Goal: Information Seeking & Learning: Find specific page/section

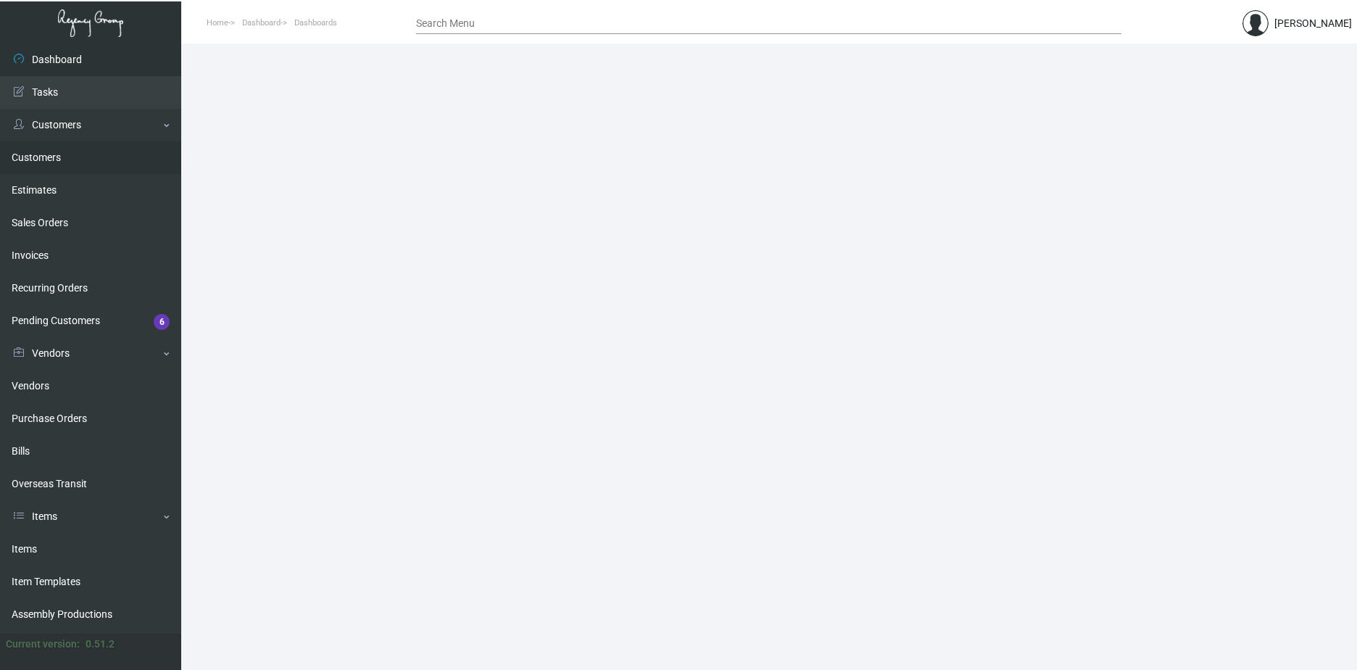
click at [35, 153] on link "Customers" at bounding box center [90, 157] width 181 height 33
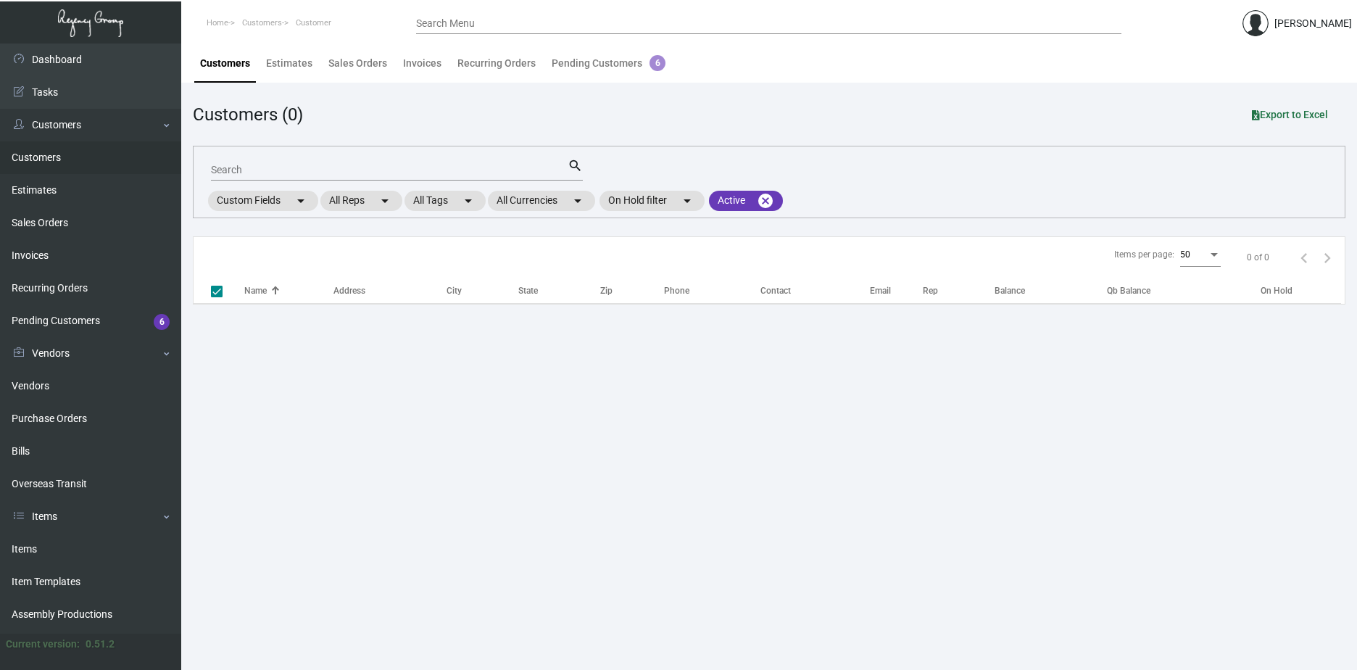
checkbox input "false"
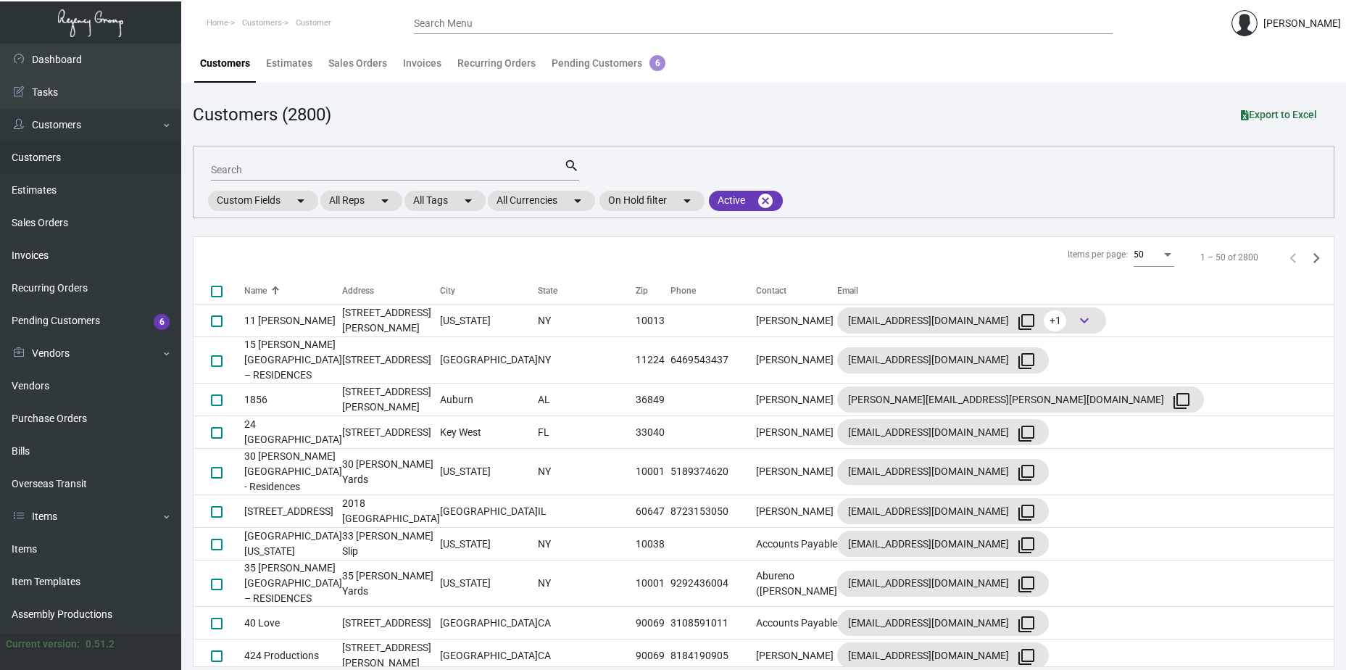
click at [466, 17] on div "Search Menu" at bounding box center [763, 23] width 699 height 22
click at [303, 170] on input "Search" at bounding box center [387, 171] width 353 height 12
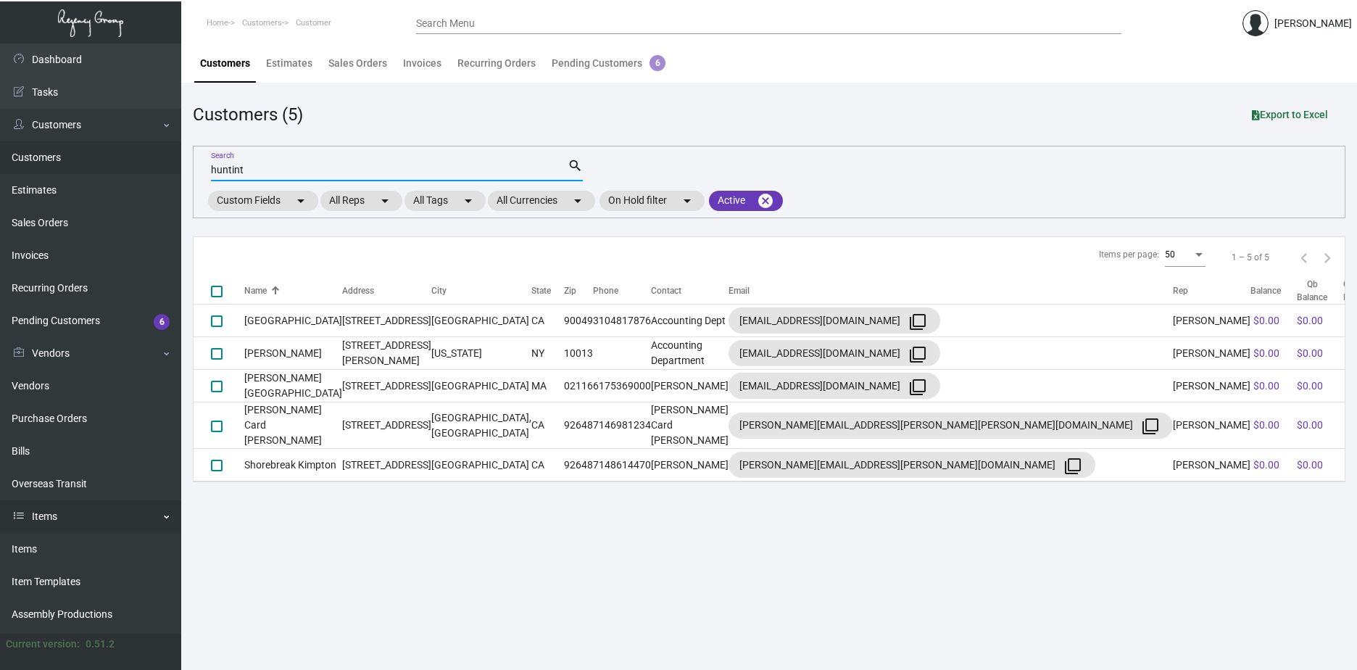
type input "huntint"
click at [34, 513] on link "Items" at bounding box center [90, 516] width 181 height 33
click at [33, 512] on link "Items" at bounding box center [90, 516] width 181 height 33
click at [20, 549] on link "Items" at bounding box center [90, 549] width 181 height 33
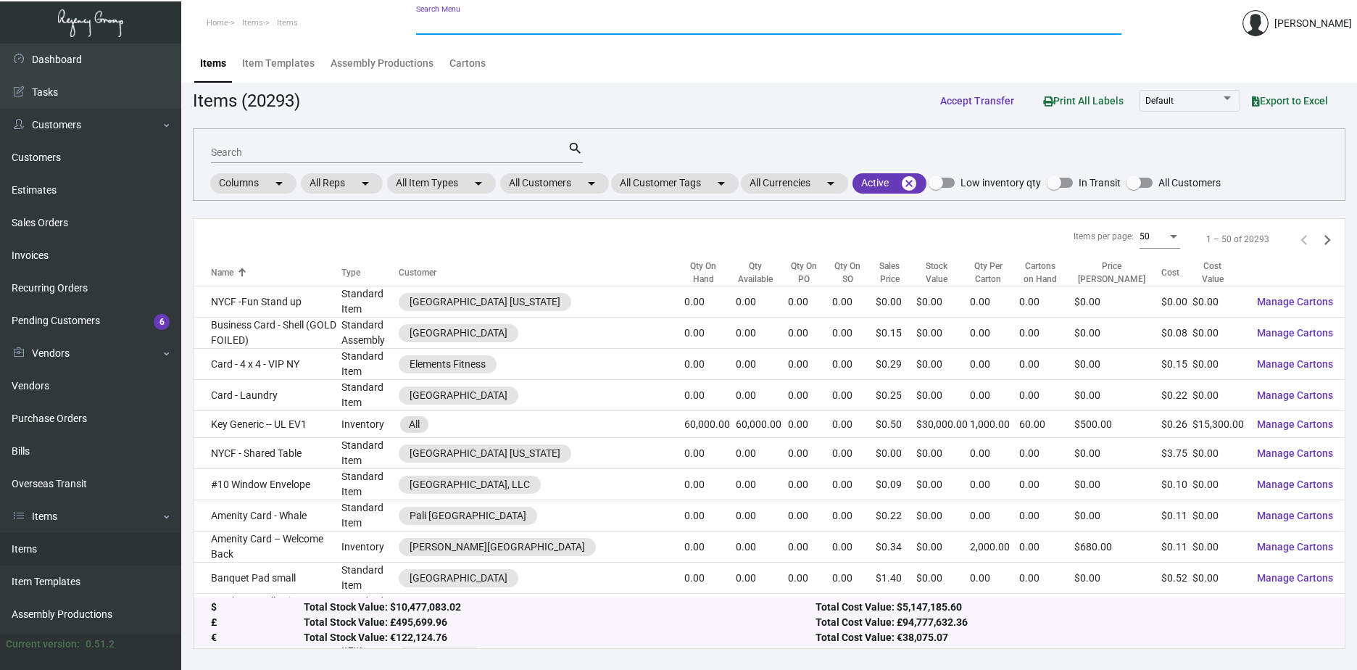
click at [446, 20] on input "Search Menu" at bounding box center [768, 24] width 705 height 12
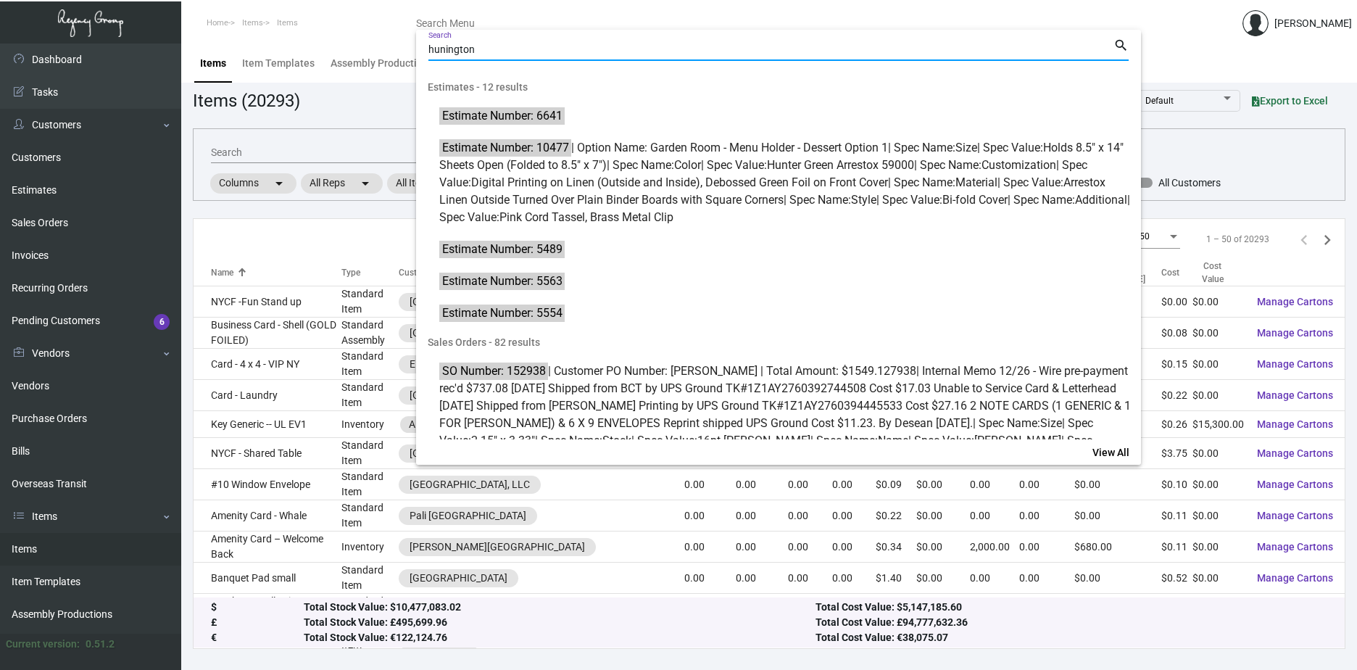
type input "hunington"
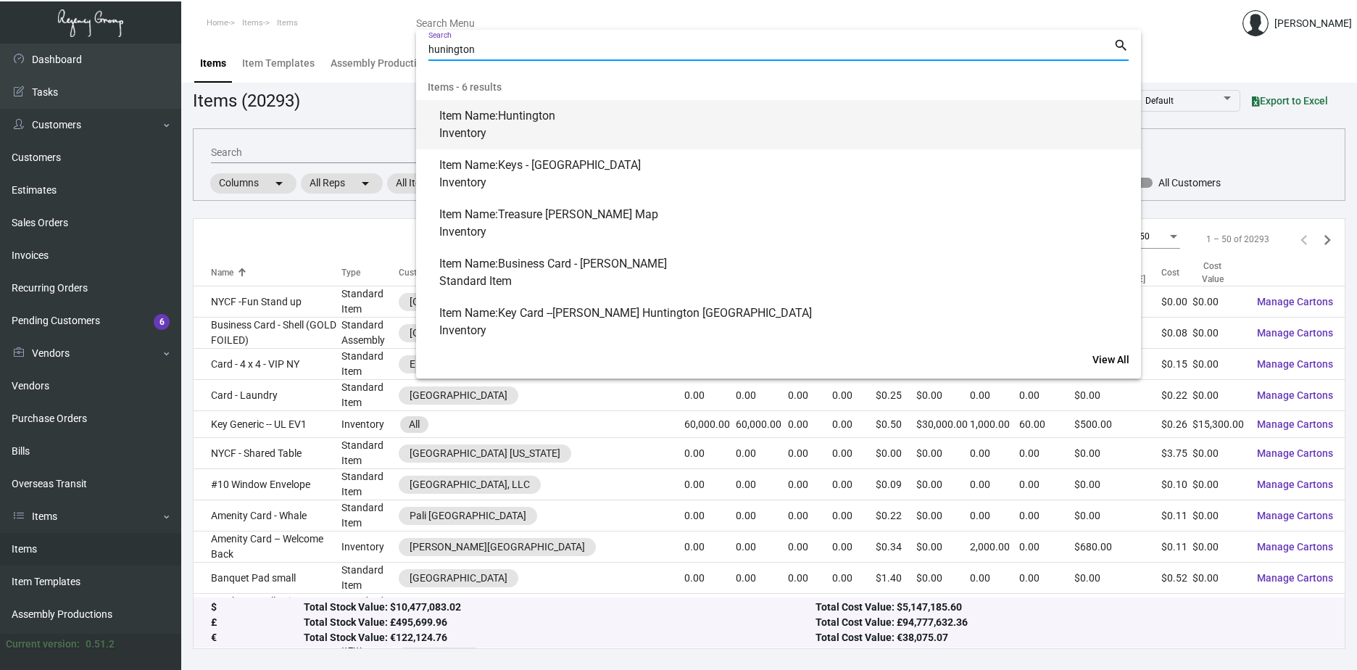
click at [513, 112] on span "Huntington" at bounding box center [526, 116] width 57 height 14
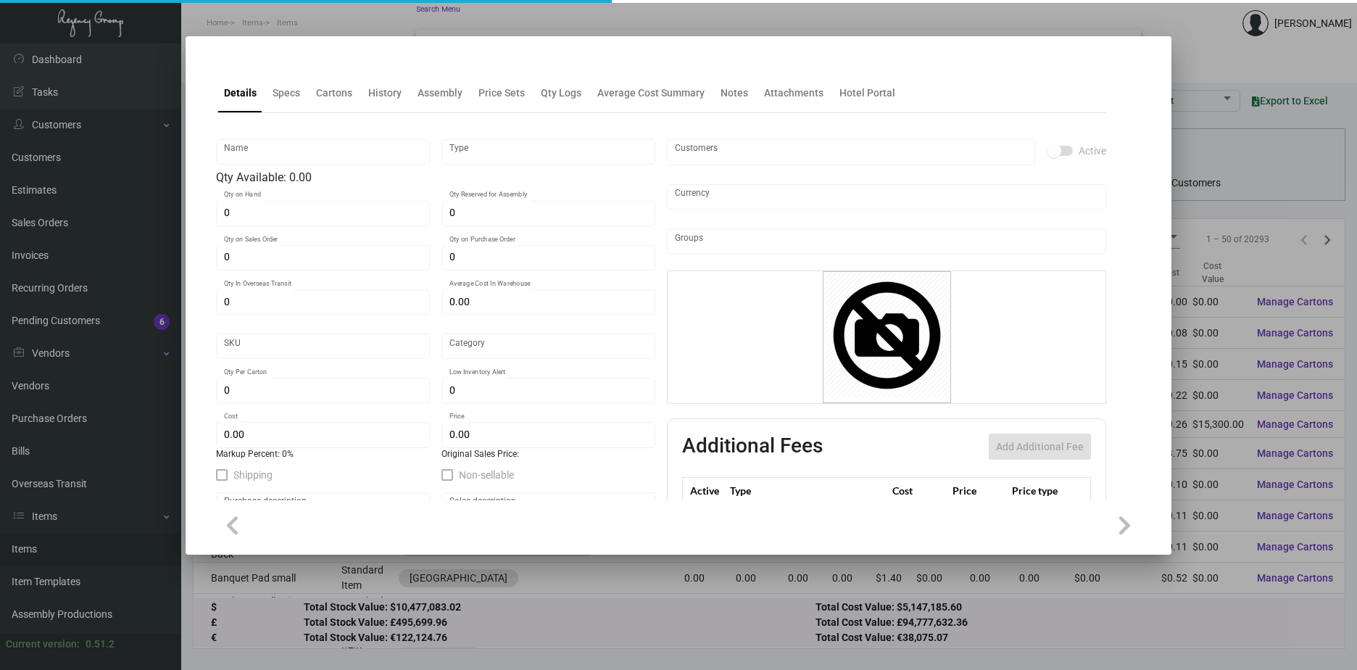
type input "Huntington"
type input "Inventory"
type input "$ 0.00"
type input "Standard"
type input "1"
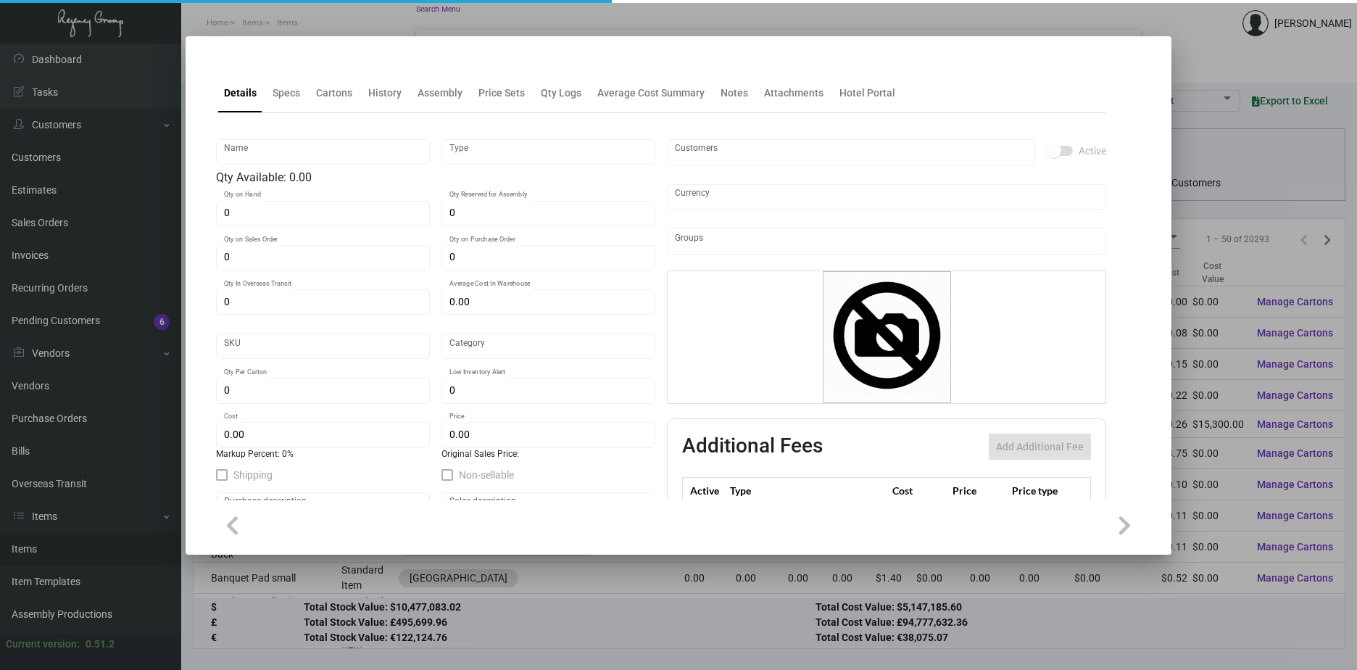
type input "$ 0.00"
checkbox input "true"
type input "United States Dollar $"
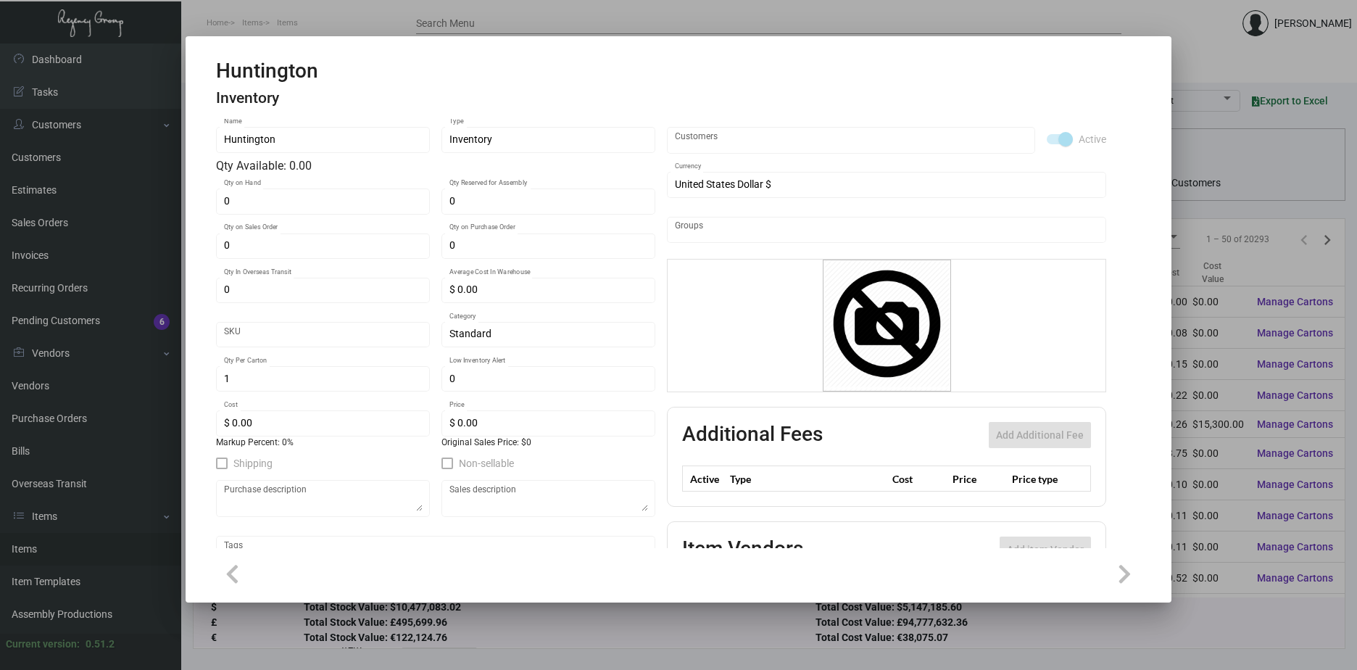
scroll to position [176, 0]
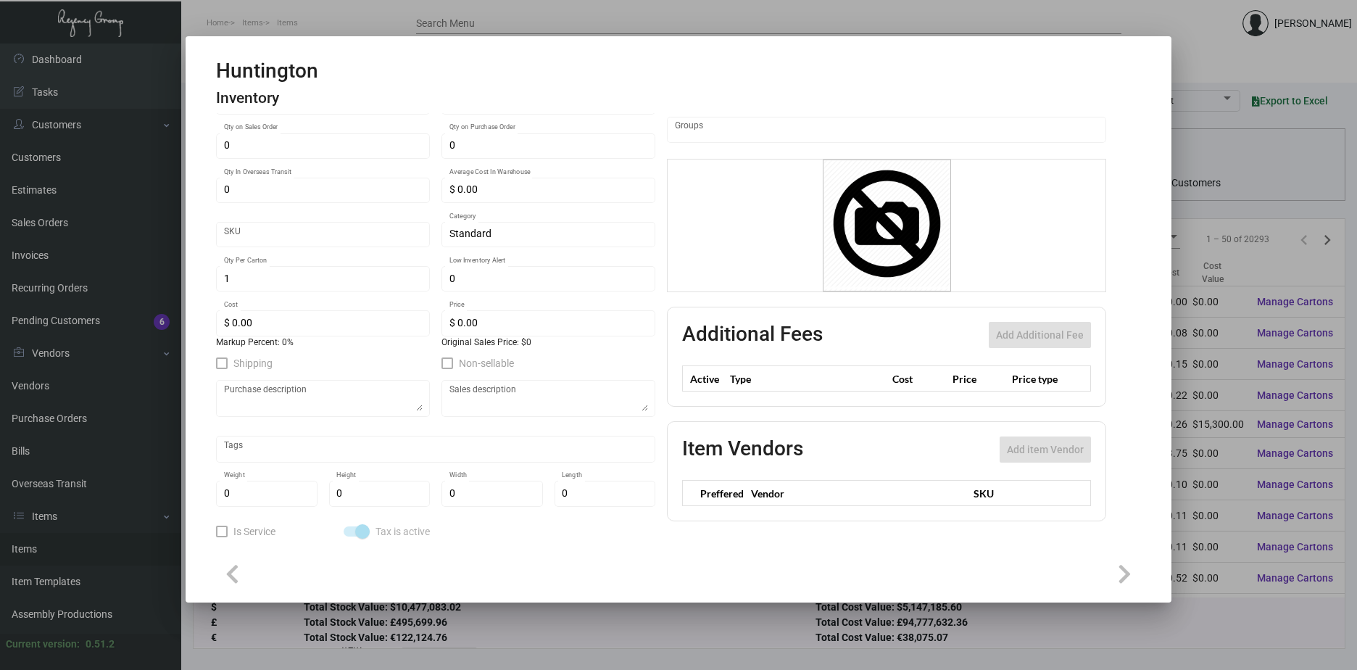
click at [1211, 62] on div at bounding box center [678, 335] width 1357 height 670
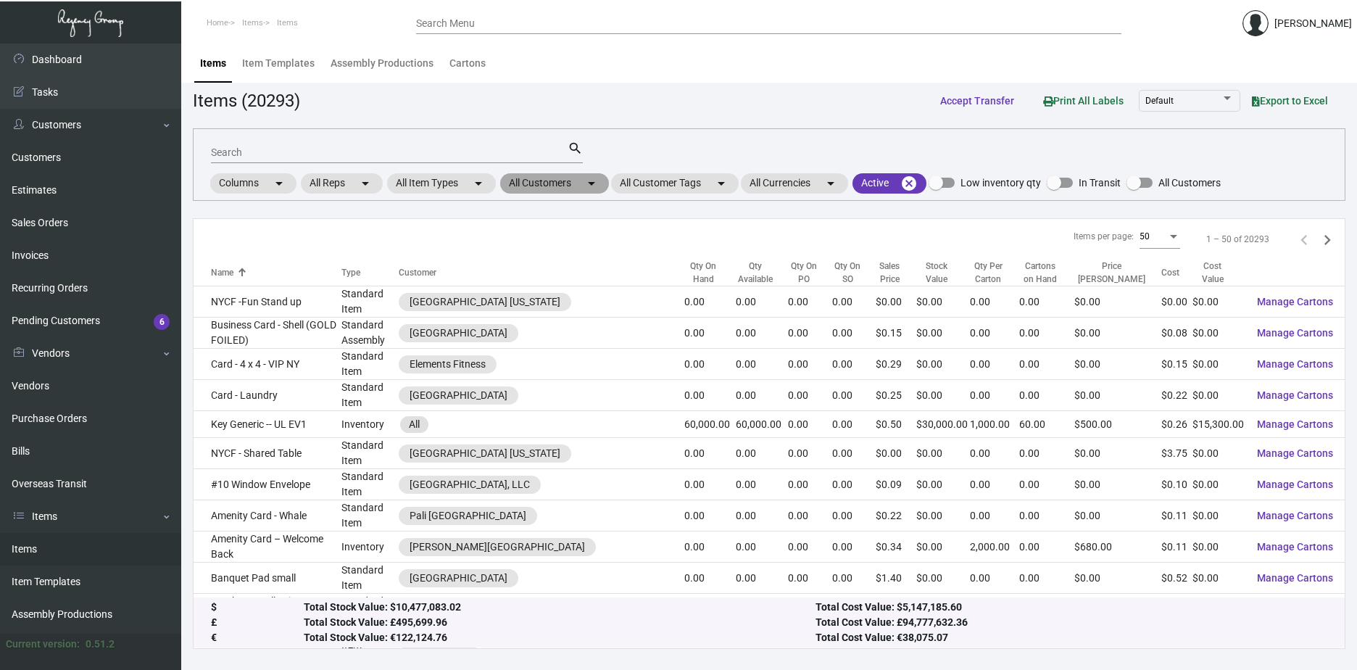
click at [591, 184] on mat-icon "arrow_drop_down" at bounding box center [591, 183] width 17 height 17
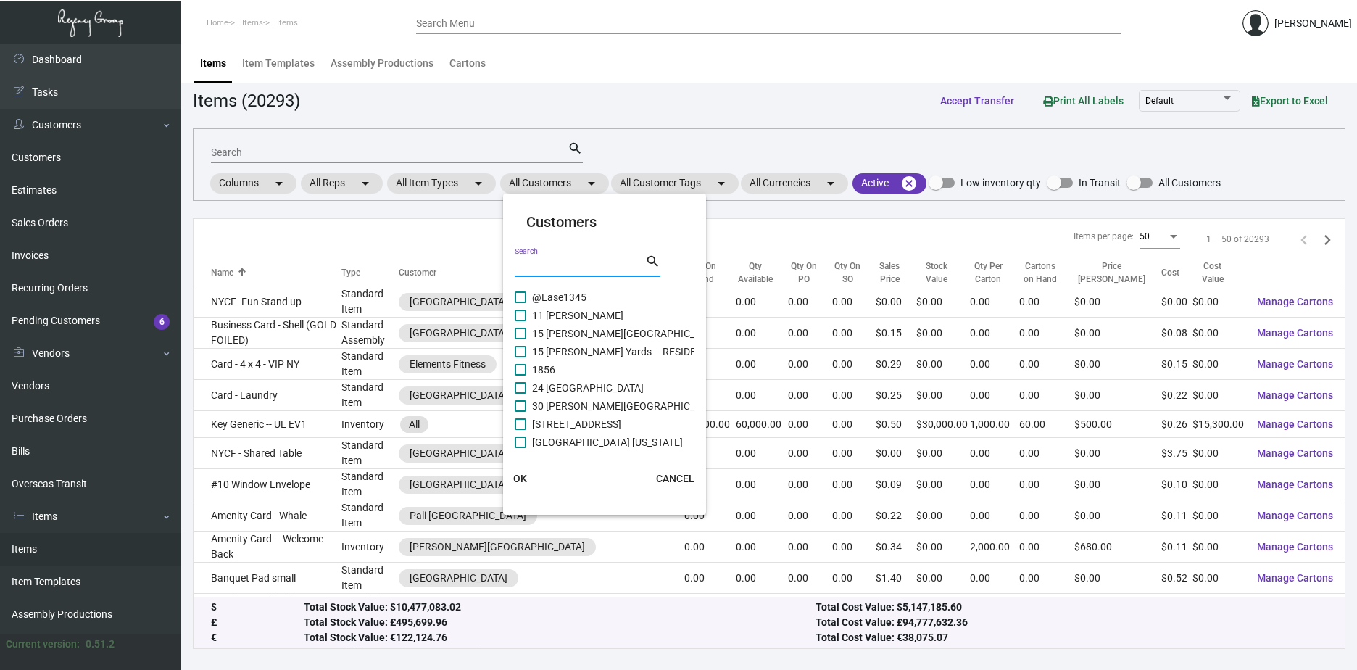
click at [551, 262] on input "Search" at bounding box center [580, 266] width 130 height 12
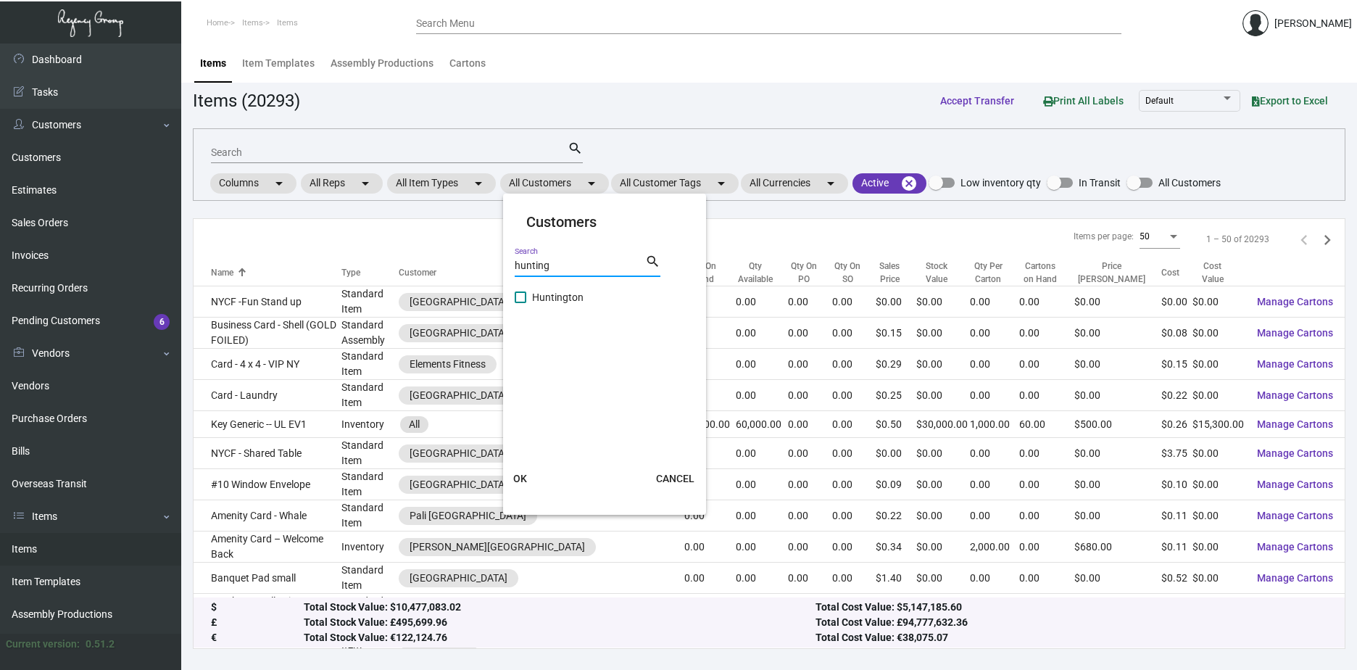
type input "hunting"
click at [544, 292] on span "Huntington" at bounding box center [557, 296] width 51 height 17
click at [520, 303] on input "Huntington" at bounding box center [520, 303] width 1 height 1
checkbox input "true"
click at [519, 479] on span "OK" at bounding box center [520, 478] width 14 height 12
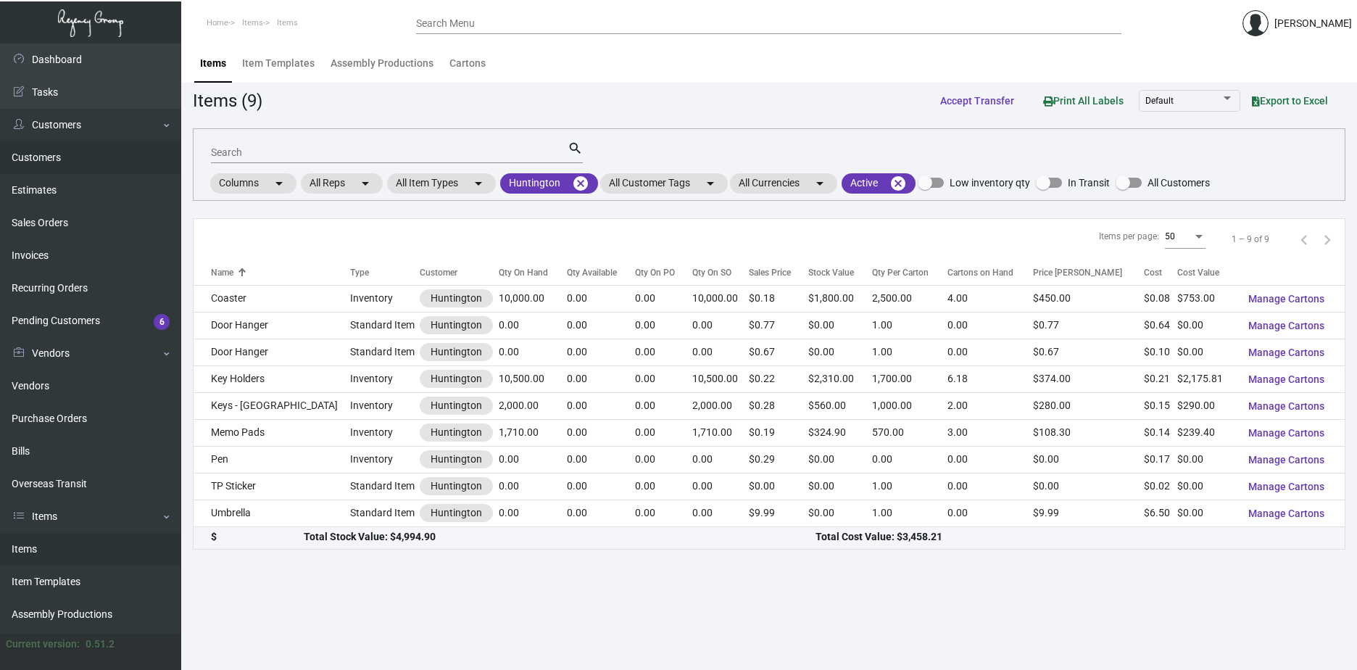
click at [45, 155] on link "Customers" at bounding box center [90, 157] width 181 height 33
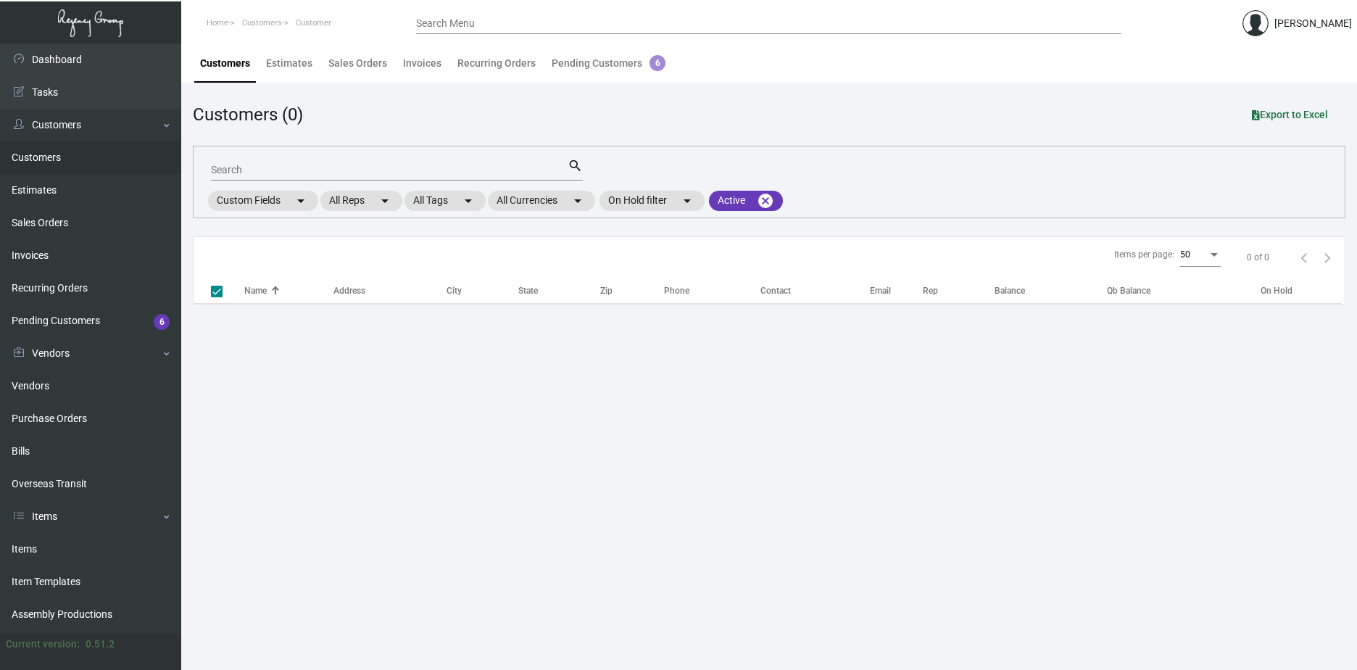
checkbox input "false"
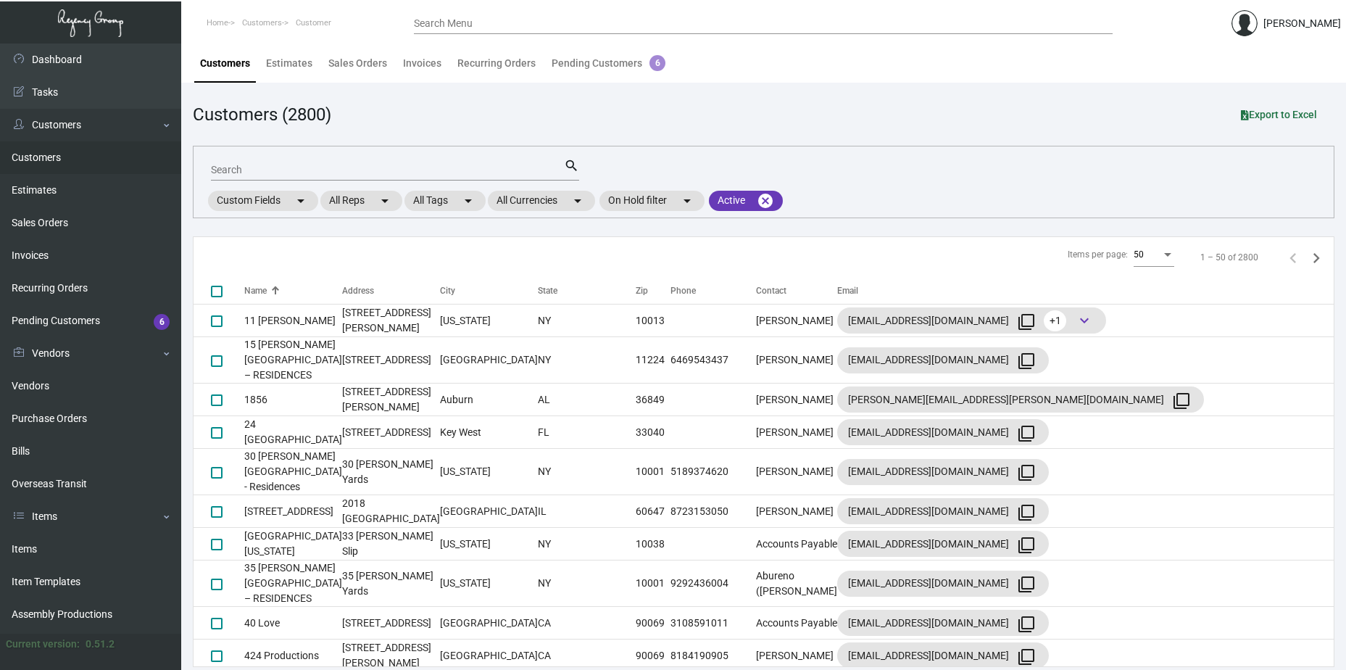
click at [236, 164] on div "Search" at bounding box center [387, 169] width 353 height 22
type input "hunington"
checkbox input "true"
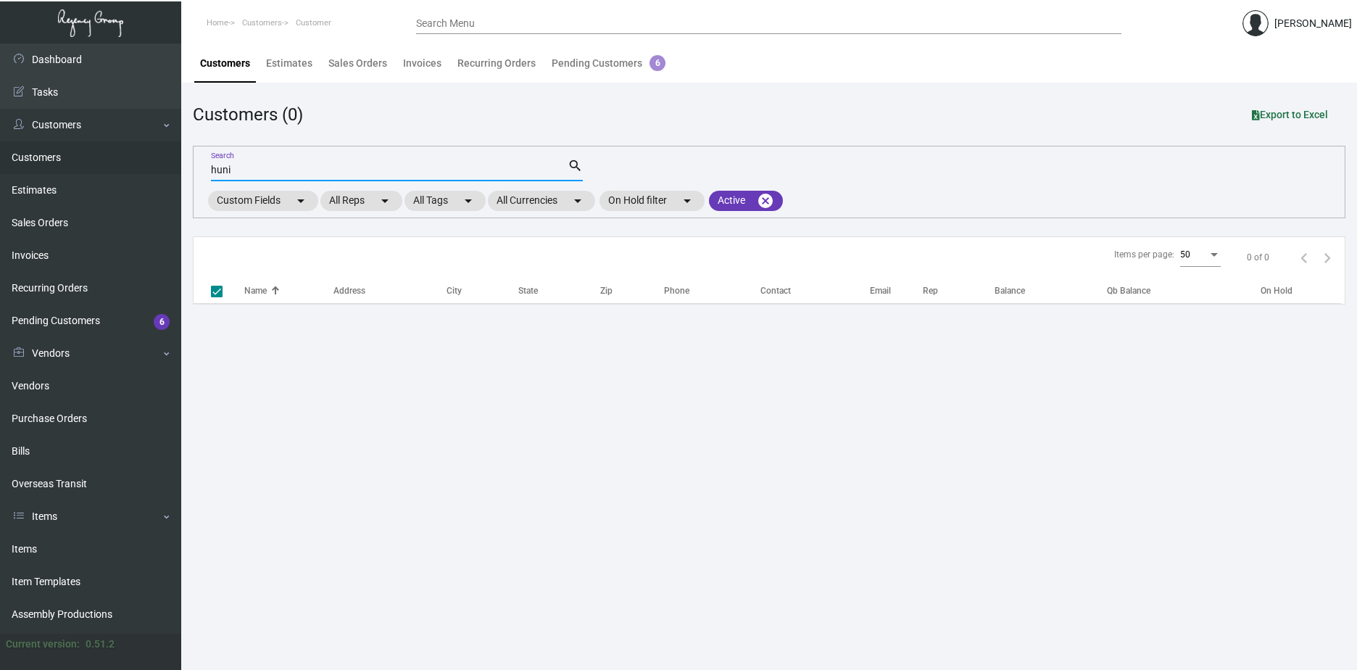
type input "hun"
checkbox input "false"
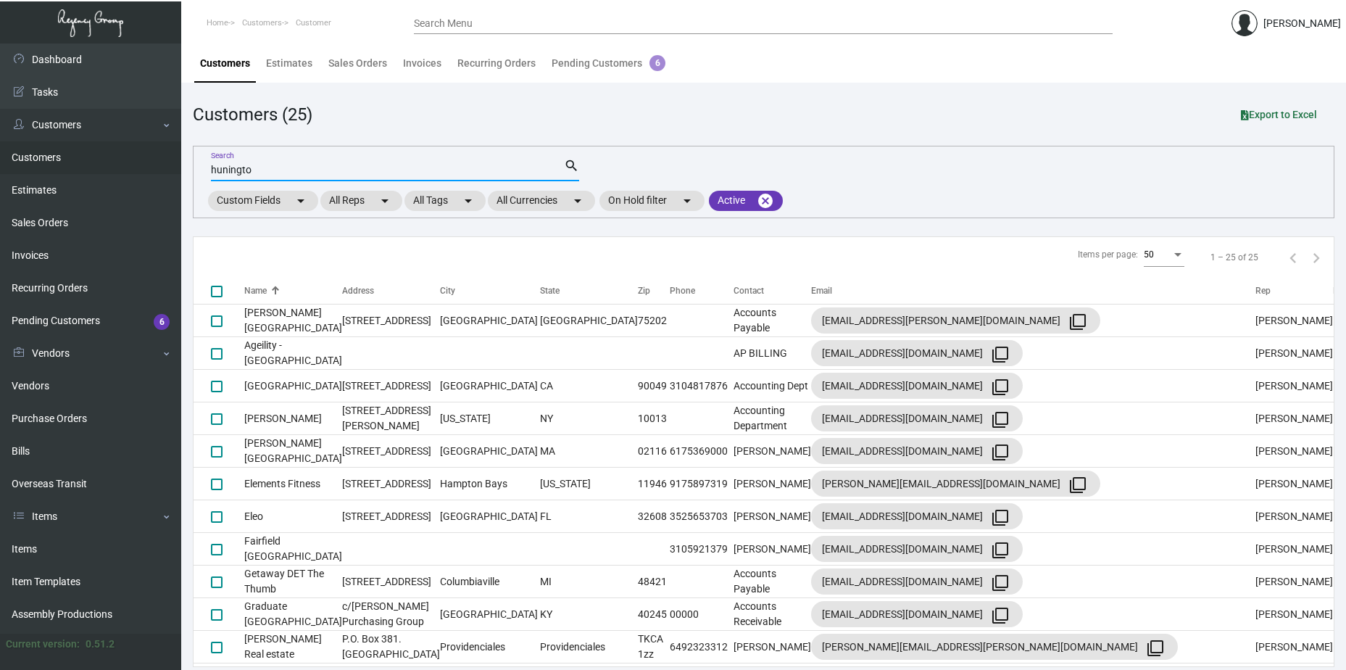
type input "hunington"
checkbox input "true"
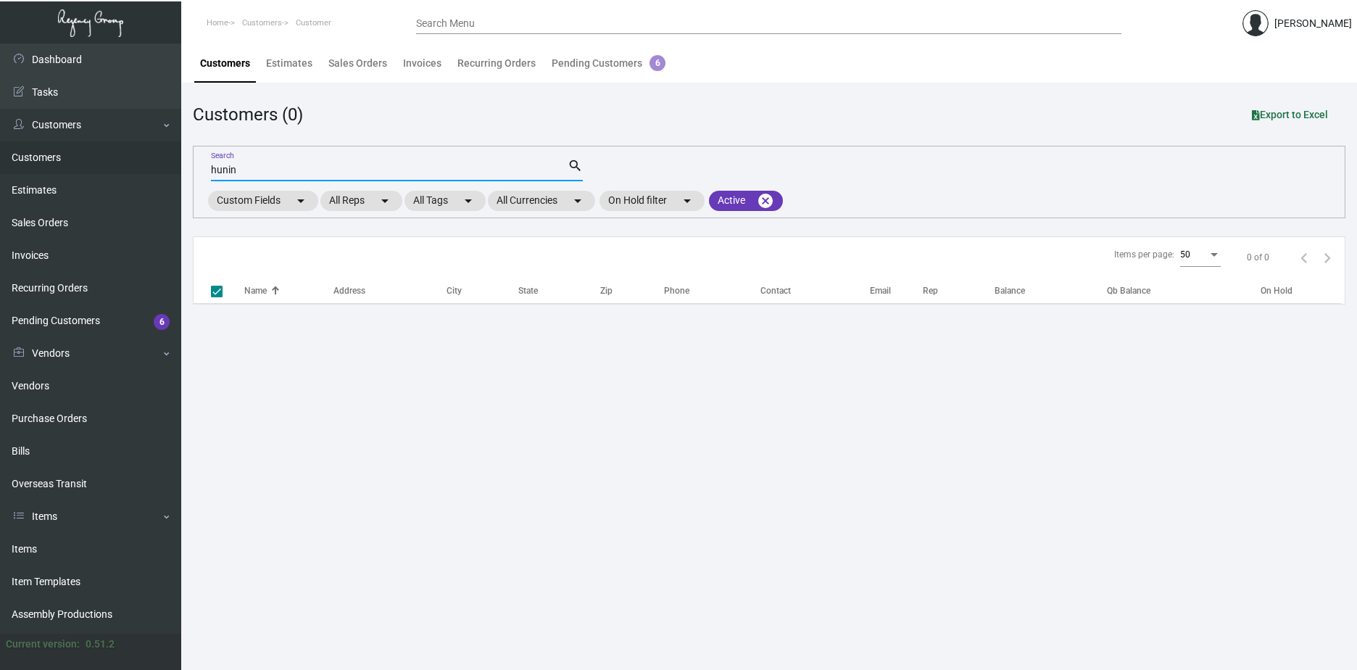
type input "huni"
checkbox input "false"
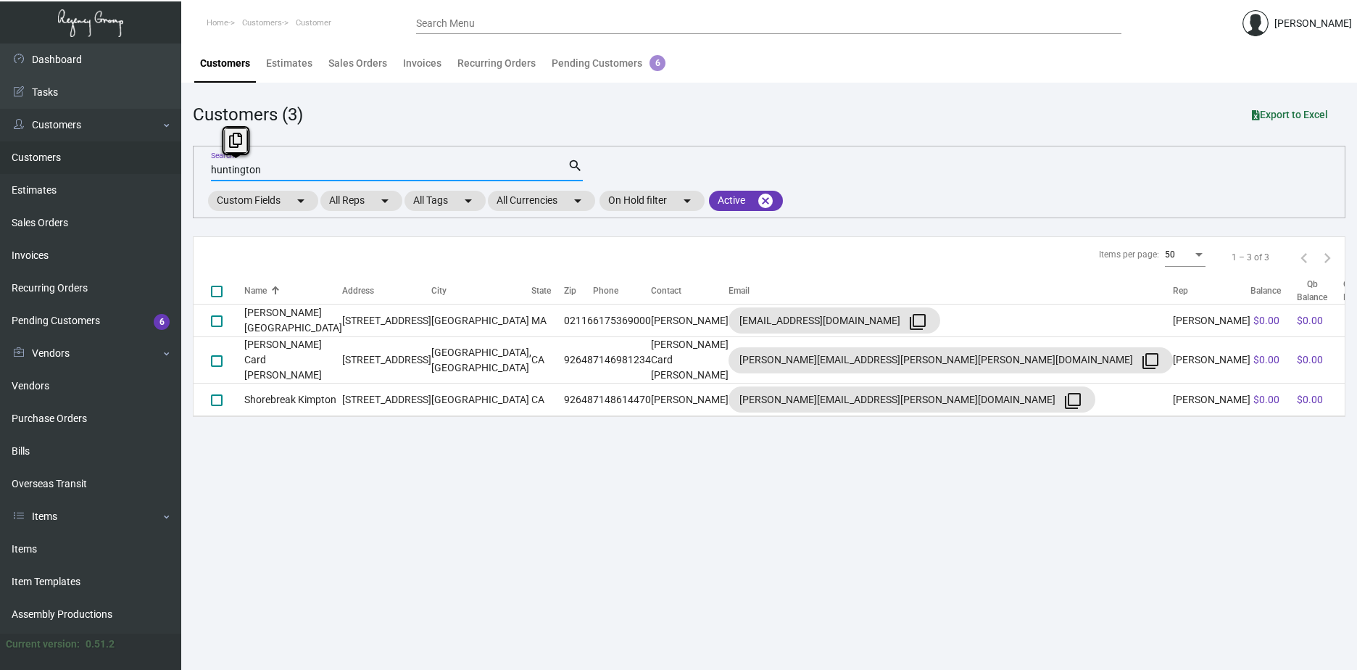
drag, startPoint x: 278, startPoint y: 167, endPoint x: 198, endPoint y: 177, distance: 80.4
click at [198, 177] on div "huntington Search search Custom Fields arrow_drop_down All Reps arrow_drop_down…" at bounding box center [769, 182] width 1152 height 72
type input "huntington"
drag, startPoint x: 273, startPoint y: 169, endPoint x: 197, endPoint y: 175, distance: 76.3
click at [203, 172] on div "huntington Search search Custom Fields arrow_drop_down All Reps arrow_drop_down…" at bounding box center [769, 182] width 1152 height 72
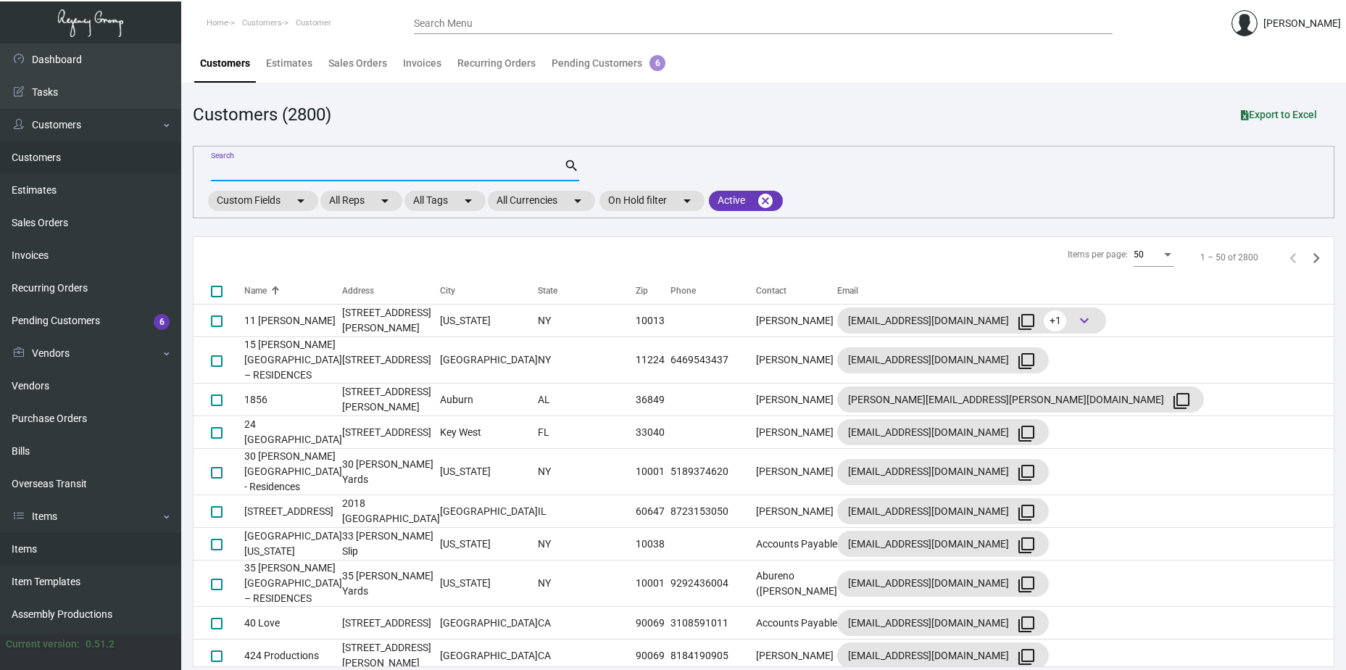
click at [27, 546] on link "Items" at bounding box center [90, 549] width 181 height 33
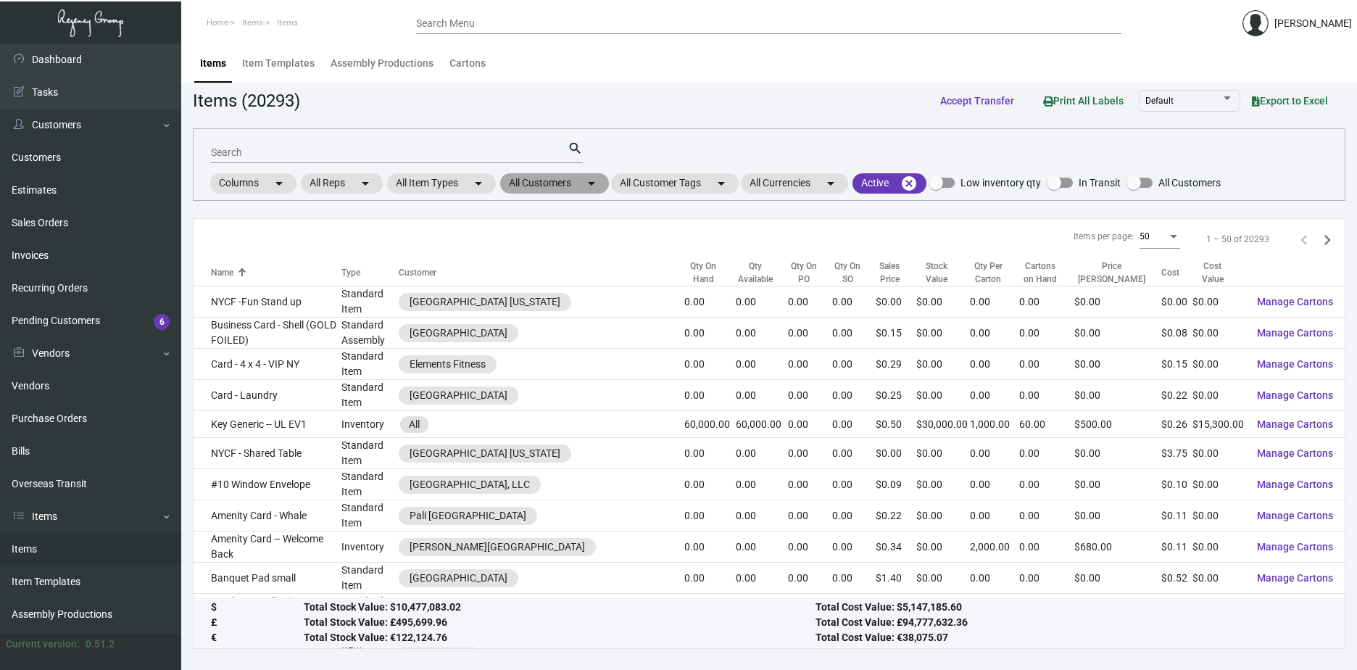
click at [595, 181] on mat-icon "arrow_drop_down" at bounding box center [591, 183] width 17 height 17
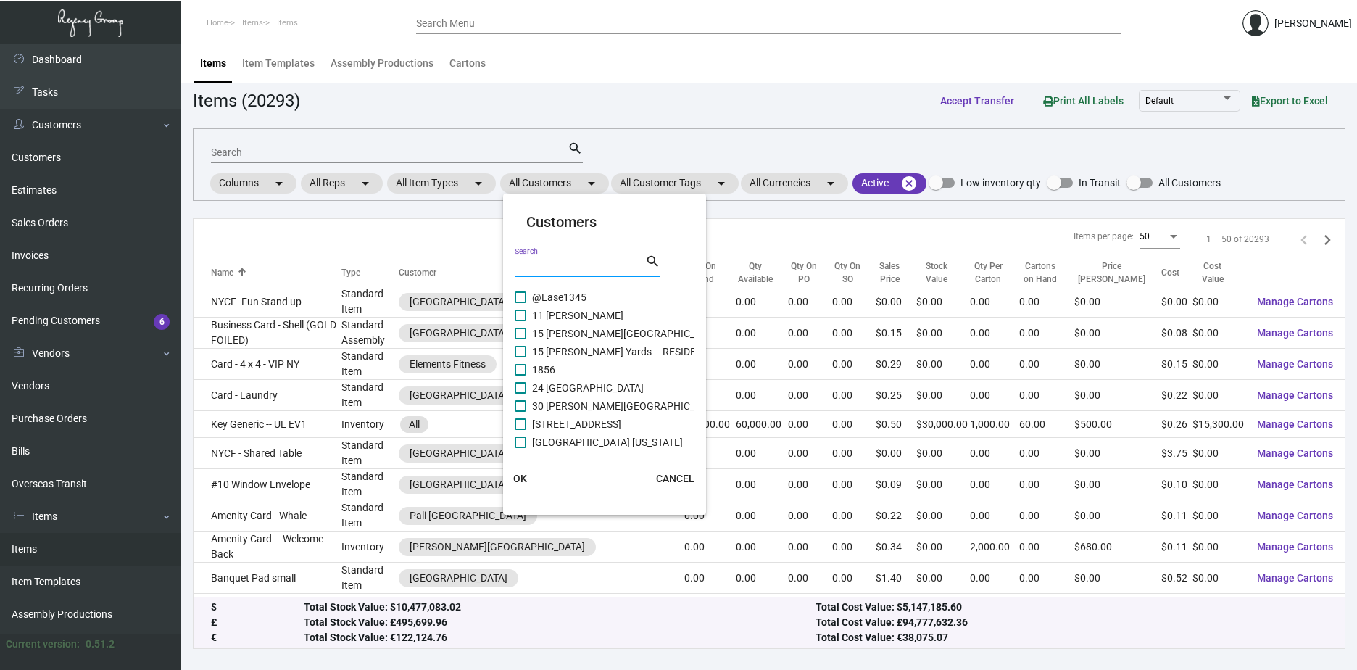
click at [533, 260] on input "Search" at bounding box center [580, 266] width 130 height 12
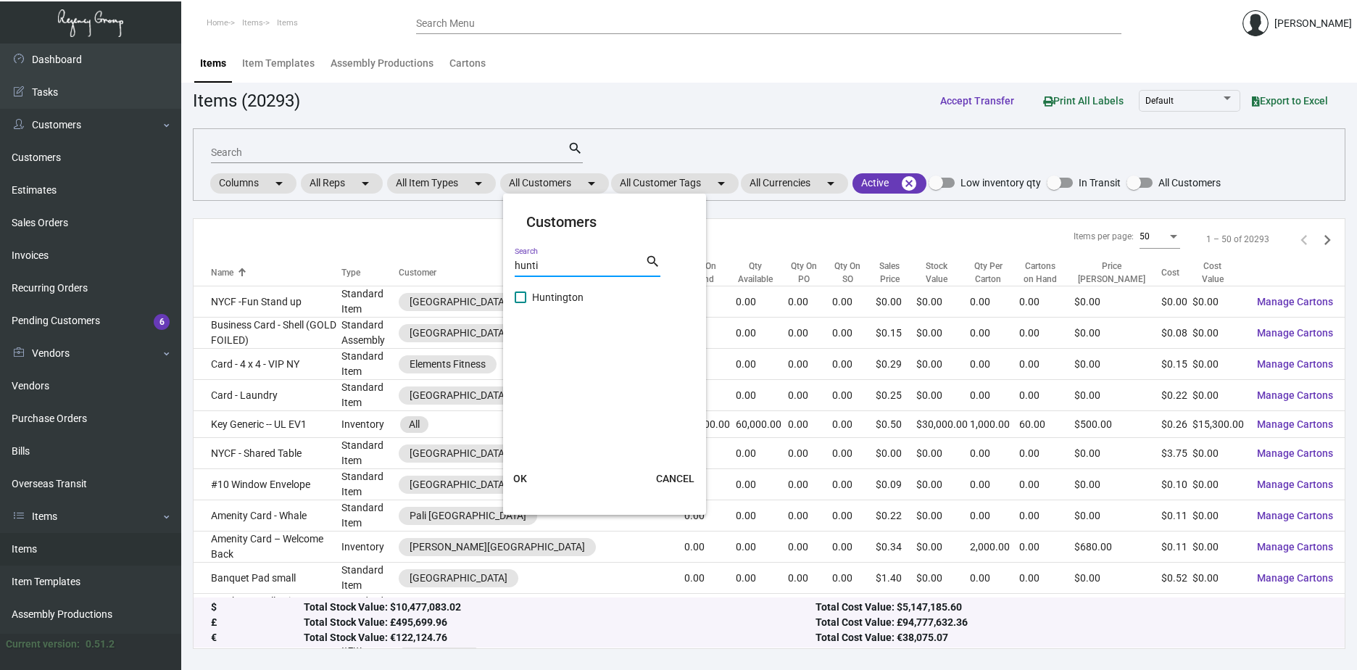
type input "hunti"
click at [550, 298] on span "Huntington" at bounding box center [557, 296] width 51 height 17
click at [520, 303] on input "Huntington" at bounding box center [520, 303] width 1 height 1
checkbox input "true"
click at [519, 476] on span "OK" at bounding box center [520, 478] width 14 height 12
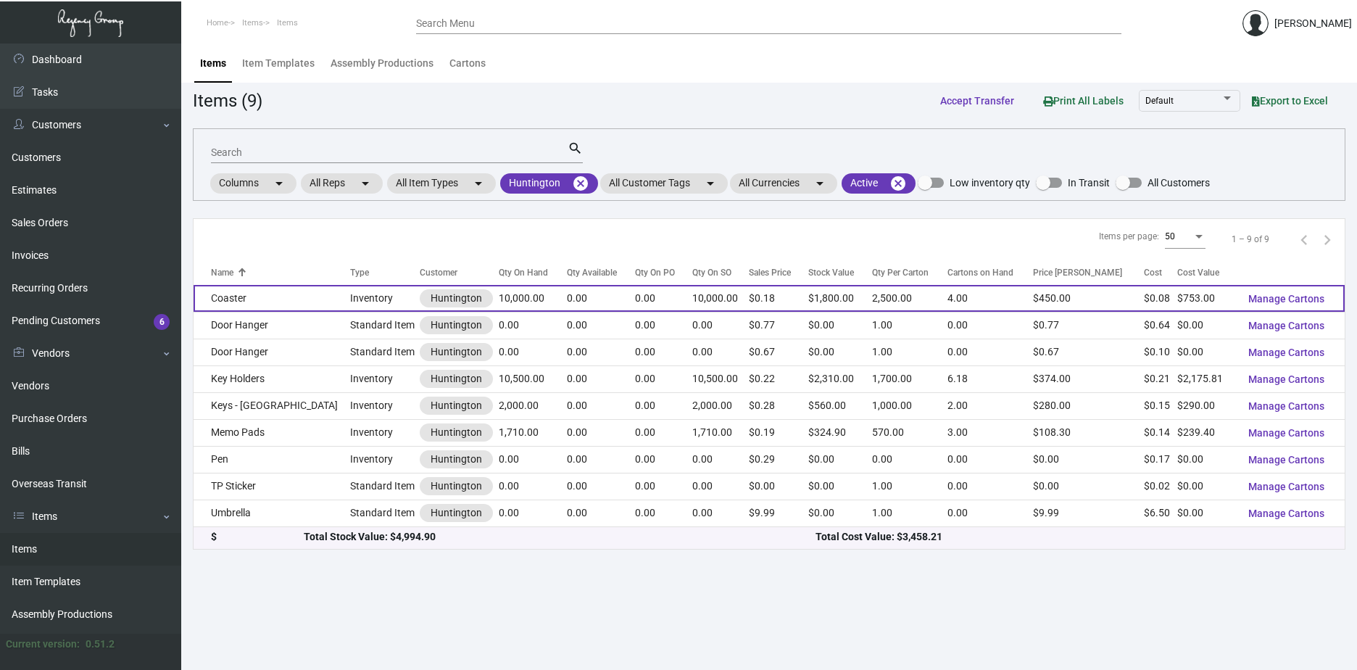
click at [430, 298] on div "Huntington" at bounding box center [455, 298] width 51 height 15
click at [430, 293] on div "Huntington" at bounding box center [455, 298] width 51 height 15
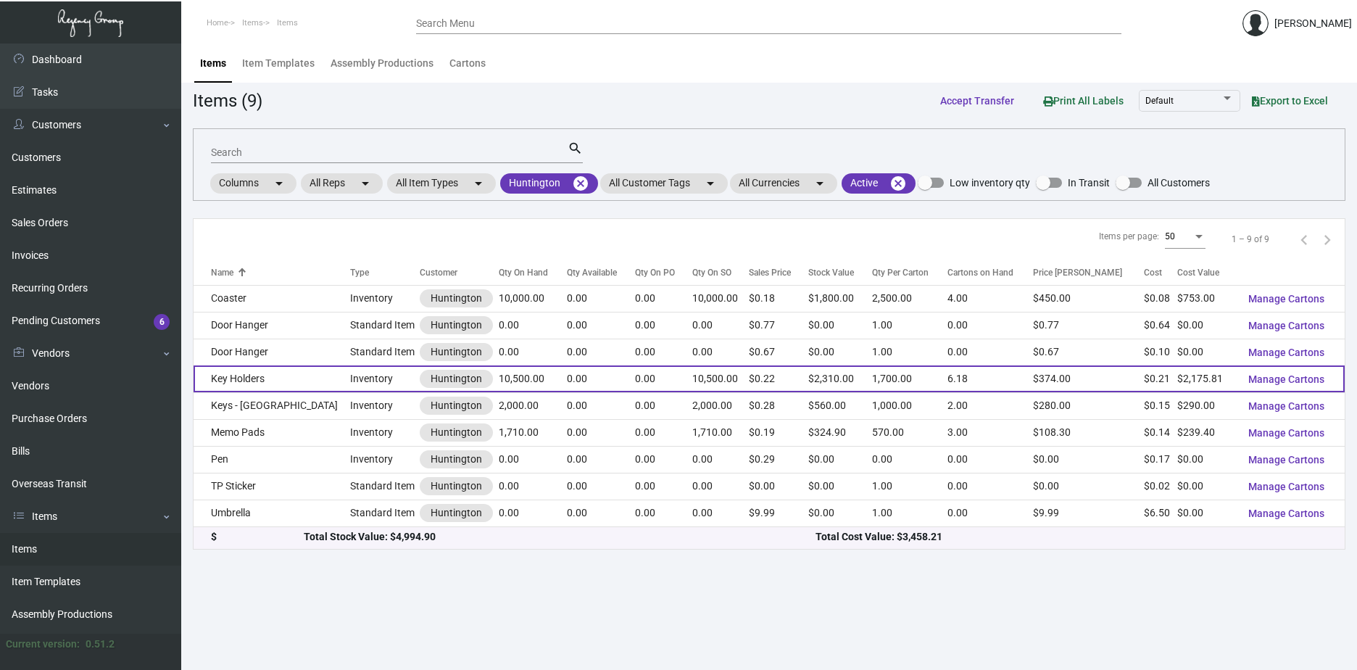
click at [234, 378] on td "Key Holders" at bounding box center [271, 378] width 157 height 27
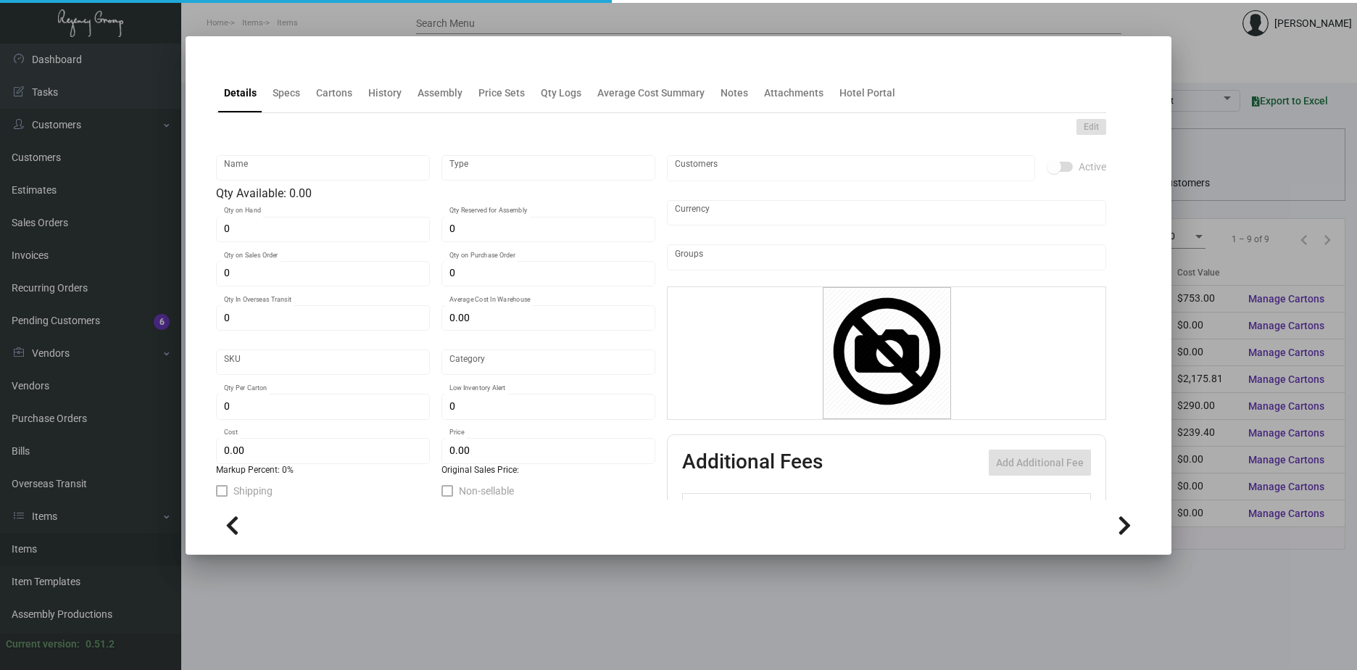
type input "Key Holders"
type input "Inventory"
type input "10,500"
type input "$ 0.00"
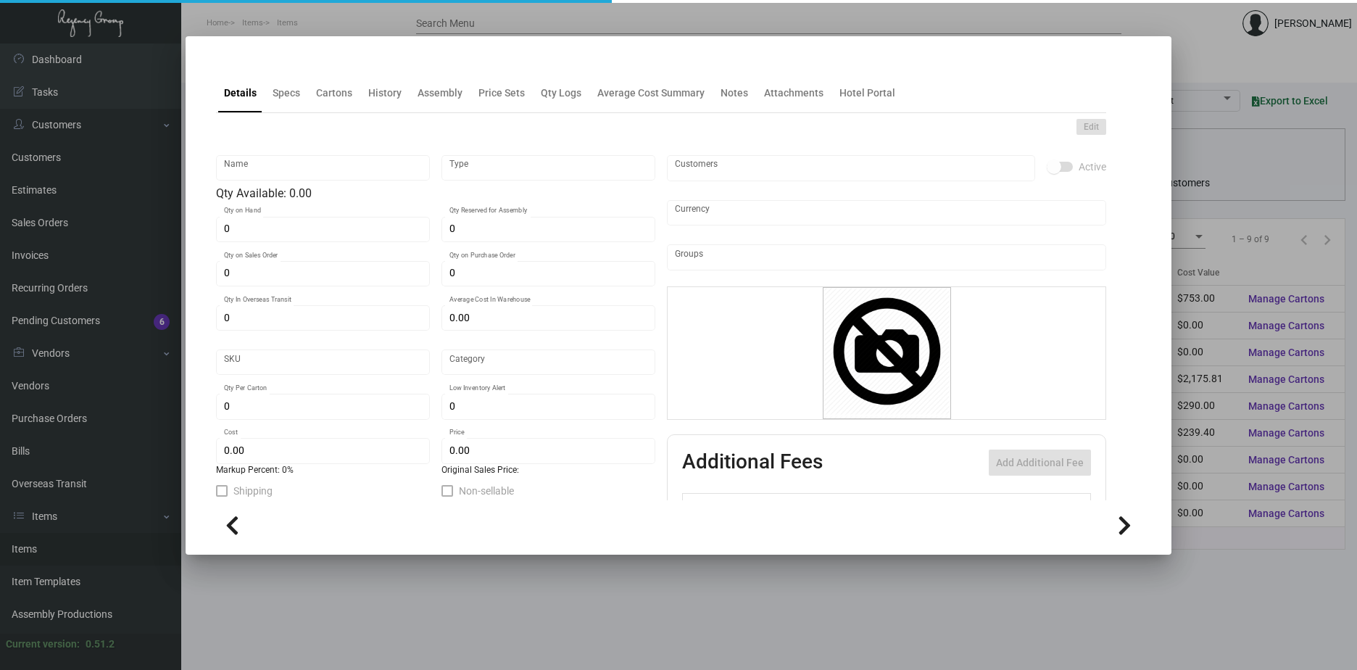
type input "Standard"
type input "1,700"
type input "$ 0.20722"
type input "$ 0.22"
type textarea "110 Classic Crest Cover Avon Brilliant White,Flat Diecut Size : 4 x 6.5, Die Cu…"
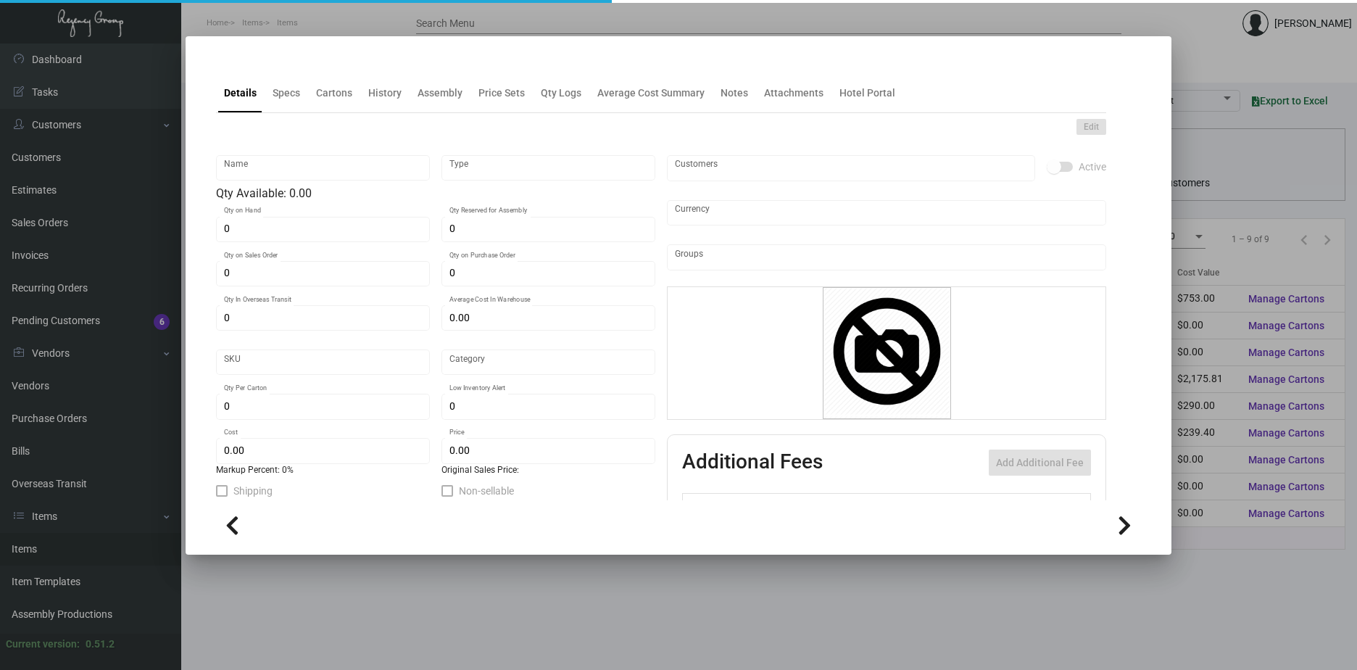
type textarea "110 Classic Crest Cover Avon Brilliant White,Flat Diecut Size : 4 x 6.5, Die Cu…"
checkbox input "true"
type input "United States Dollar $"
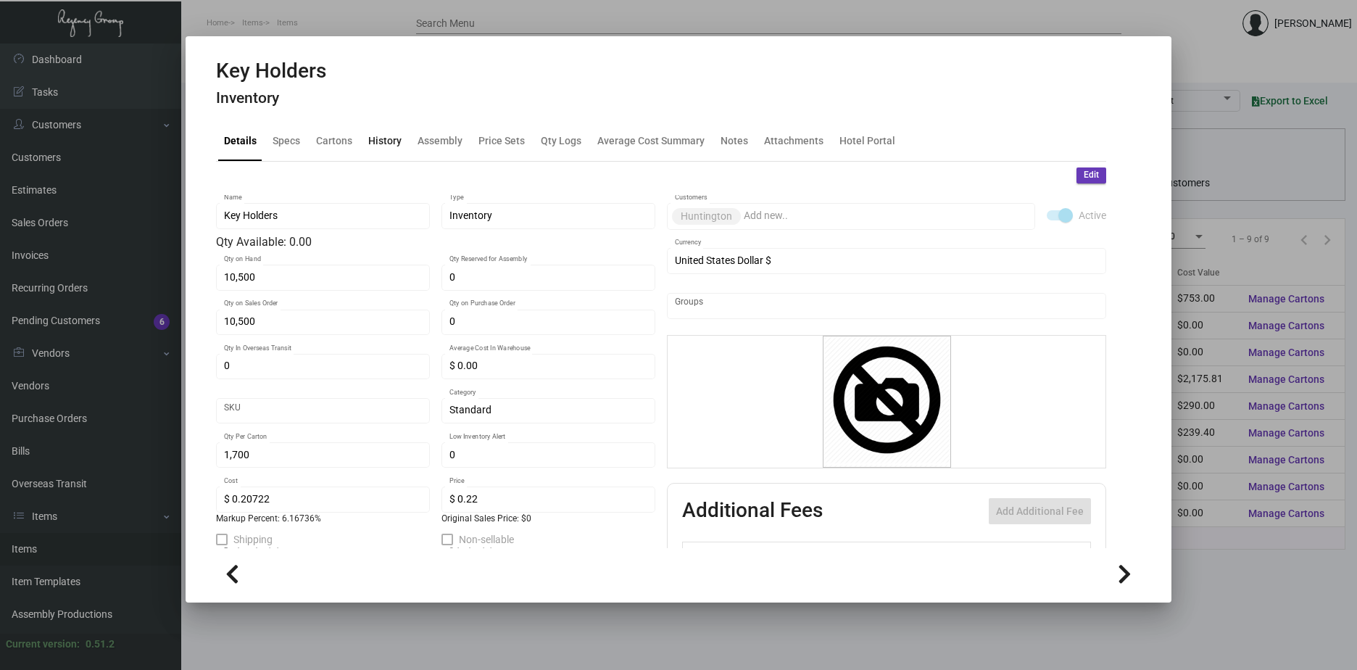
click at [381, 140] on div "History" at bounding box center [384, 140] width 33 height 15
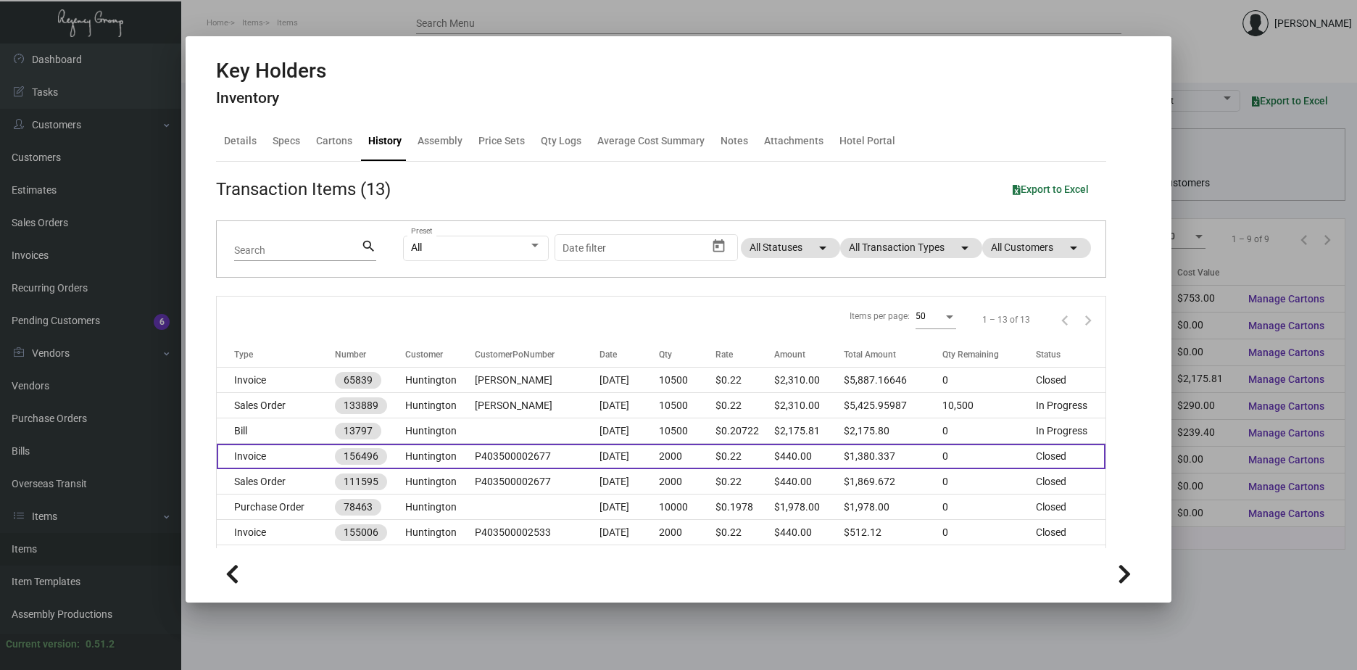
scroll to position [145, 0]
